Goal: Information Seeking & Learning: Check status

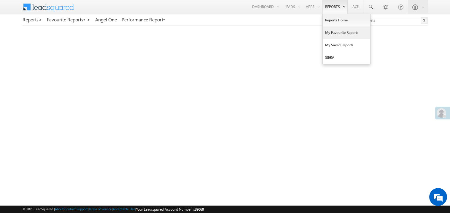
click at [337, 34] on link "My Favourite Reports" at bounding box center [346, 32] width 47 height 12
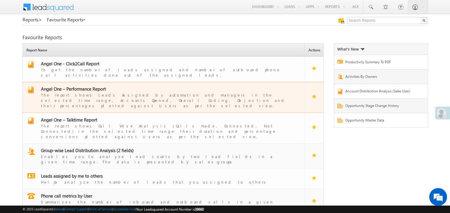
click at [80, 82] on td "Angel One – Performance Report The report shows Leads Assigned by automation an…" at bounding box center [164, 97] width 282 height 31
click at [79, 82] on td "Angel One – Performance Report The report shows Leads Assigned by automation an…" at bounding box center [164, 97] width 282 height 31
click at [79, 86] on span "Angel One – Performance Report" at bounding box center [73, 89] width 65 height 6
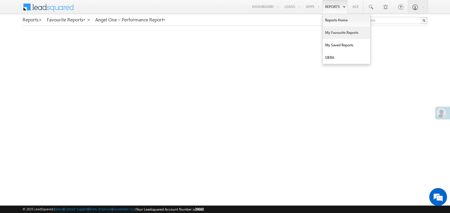
click at [336, 32] on link "My Favourite Reports" at bounding box center [346, 32] width 47 height 12
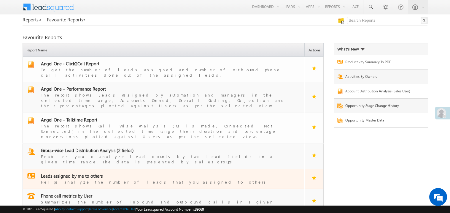
click at [73, 179] on div "Helps analyze the number of leads that you assigned to others" at bounding box center [167, 182] width 253 height 6
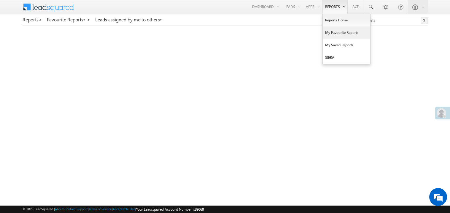
click at [333, 32] on link "My Favourite Reports" at bounding box center [346, 32] width 47 height 12
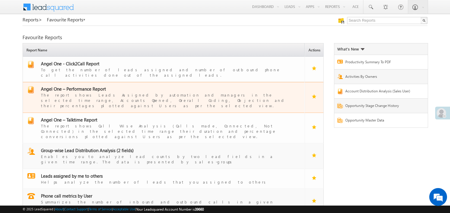
click at [89, 86] on span "Angel One – Performance Report" at bounding box center [73, 89] width 65 height 6
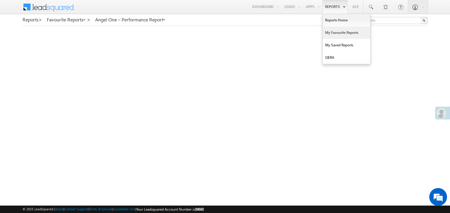
click at [332, 34] on link "My Favourite Reports" at bounding box center [346, 32] width 47 height 12
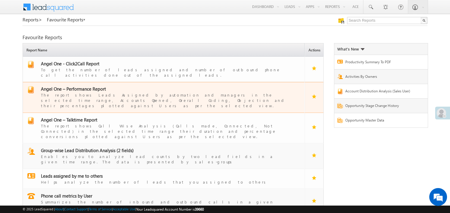
click at [79, 92] on div "The report shows Leads Assigned by automation and managers in the selected time…" at bounding box center [167, 100] width 253 height 17
